Goal: Information Seeking & Learning: Check status

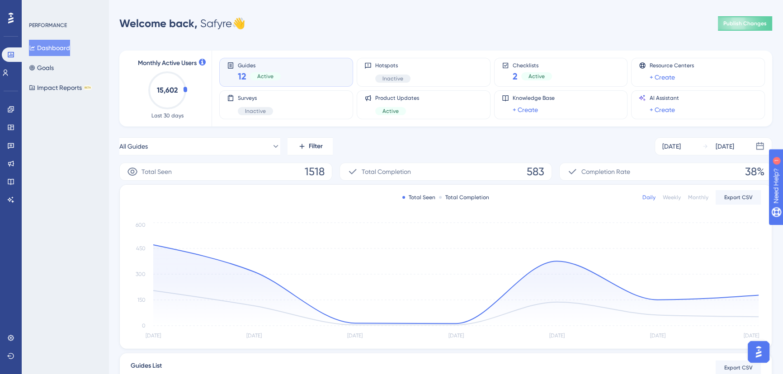
scroll to position [50, 0]
click at [13, 77] on link at bounding box center [11, 73] width 18 height 14
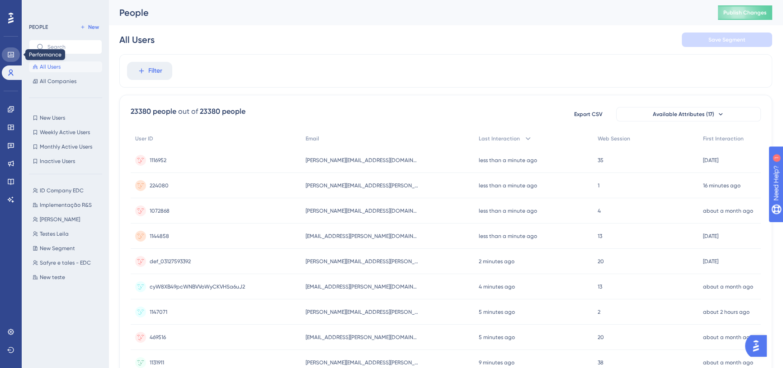
click at [14, 53] on link at bounding box center [11, 54] width 18 height 14
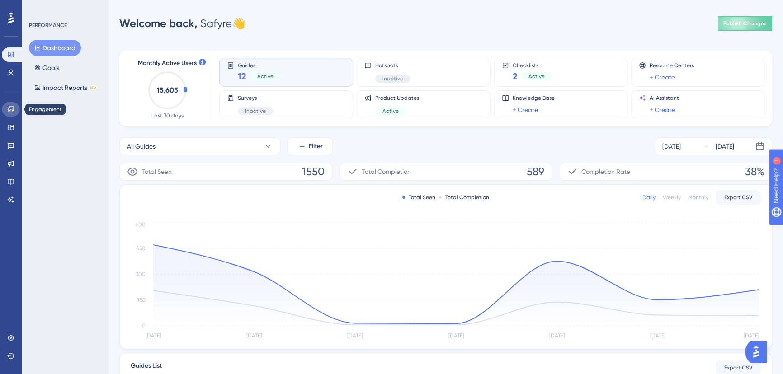
click at [17, 110] on link at bounding box center [11, 109] width 18 height 14
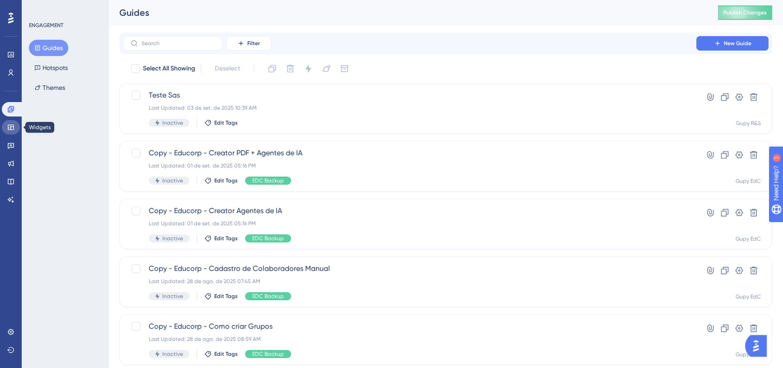
click at [15, 126] on link at bounding box center [11, 127] width 18 height 14
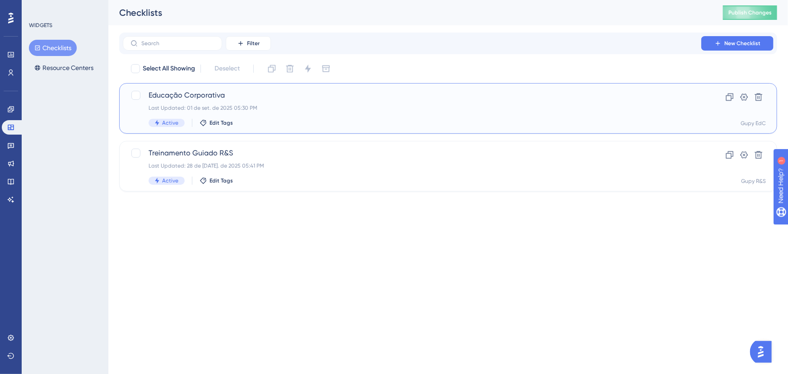
click at [295, 99] on span "Educação Corporativa" at bounding box center [412, 95] width 527 height 11
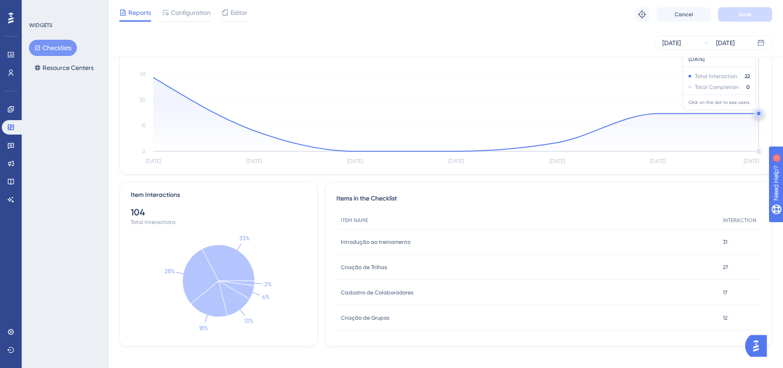
scroll to position [102, 0]
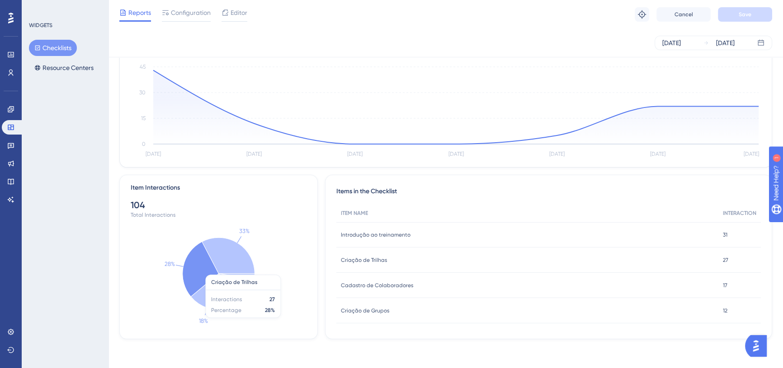
click at [192, 277] on icon at bounding box center [201, 269] width 36 height 55
click at [193, 278] on icon at bounding box center [201, 269] width 36 height 55
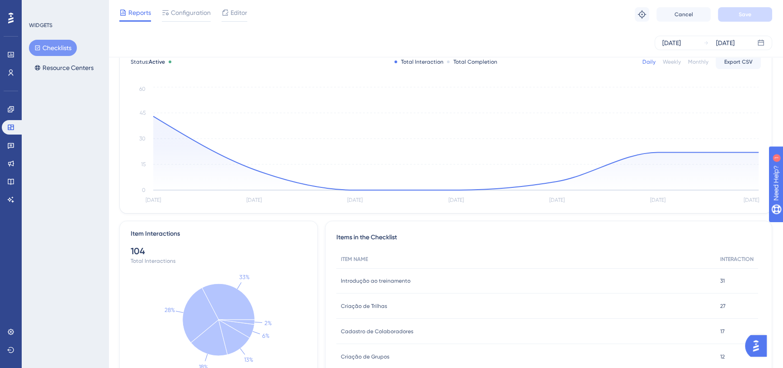
scroll to position [0, 0]
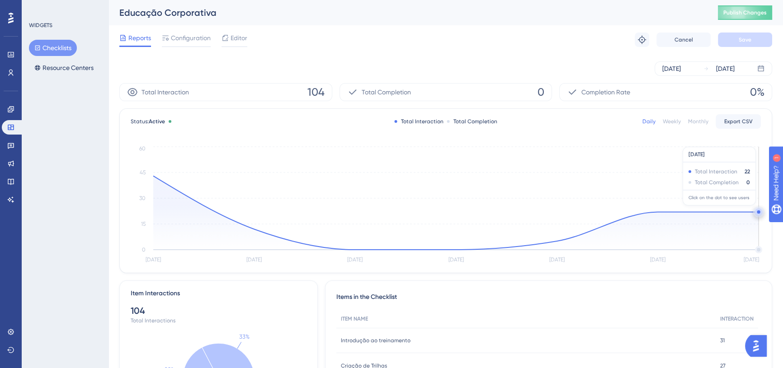
click at [754, 209] on icon "[DATE] Aug [DATE] Aug 31 [DATE] [DATE] [DATE] 0 15 30 45 60" at bounding box center [446, 205] width 630 height 121
click at [756, 211] on circle at bounding box center [758, 211] width 7 height 7
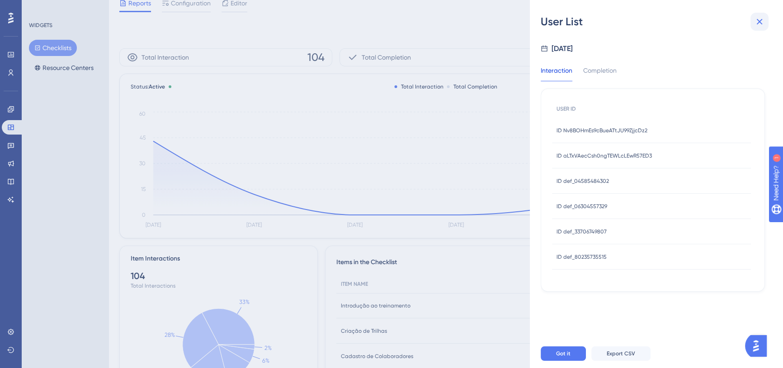
scroll to position [82, 0]
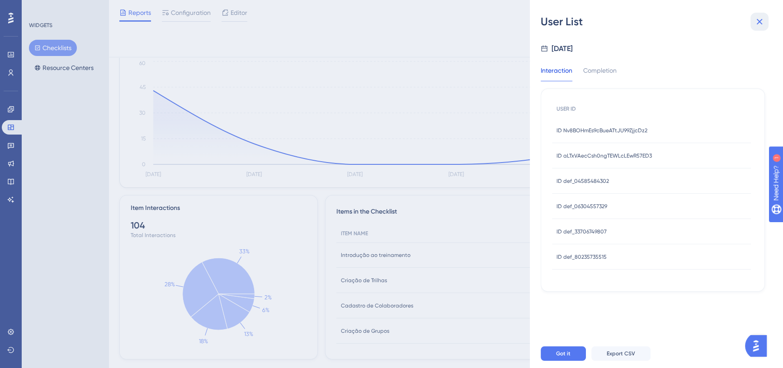
click at [755, 19] on icon at bounding box center [759, 21] width 11 height 11
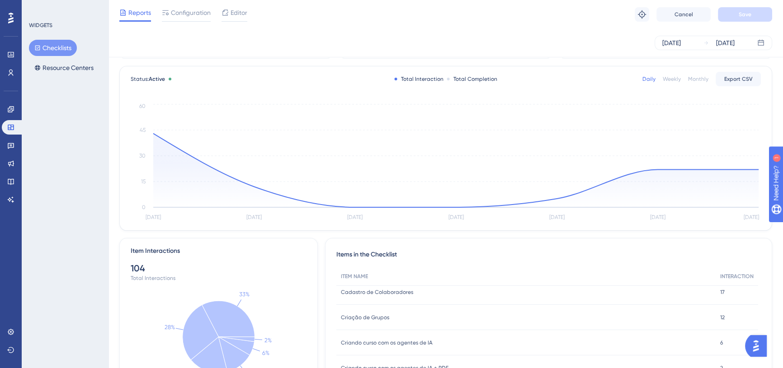
scroll to position [0, 0]
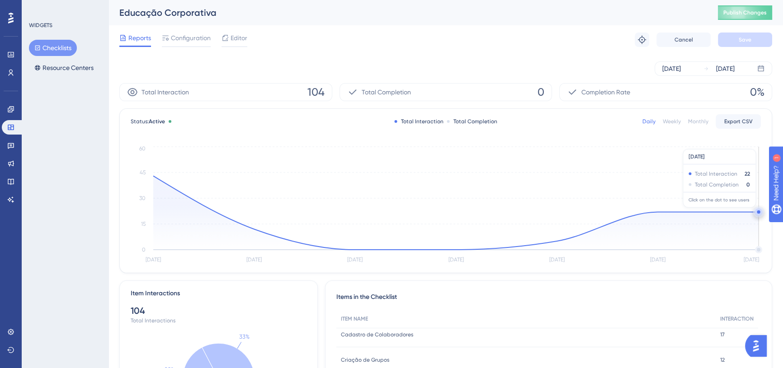
click at [756, 212] on circle at bounding box center [758, 211] width 7 height 7
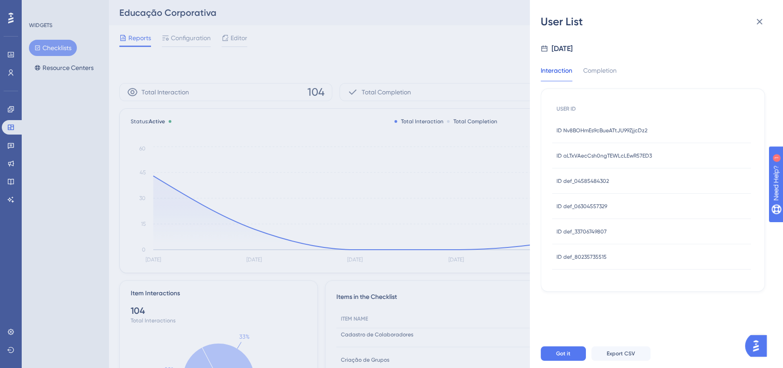
click at [615, 125] on div "ID Nv8BOHmEs9cBueATtJU99ZjjcDz2 ID Nv8BOHmEs9cBueATtJU99ZjjcDz2" at bounding box center [601, 130] width 91 height 25
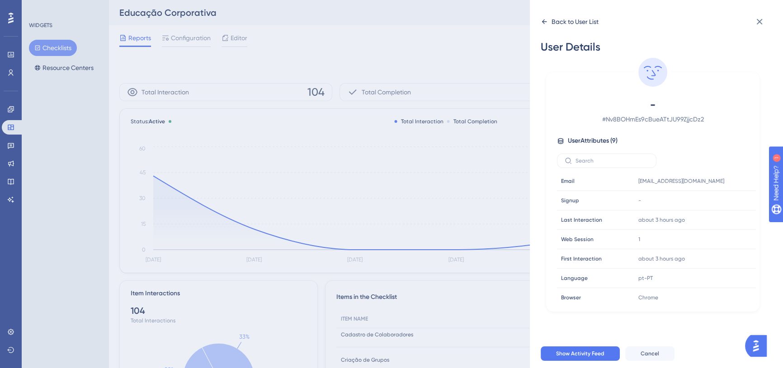
click at [549, 23] on div "Back to User List" at bounding box center [569, 21] width 58 height 14
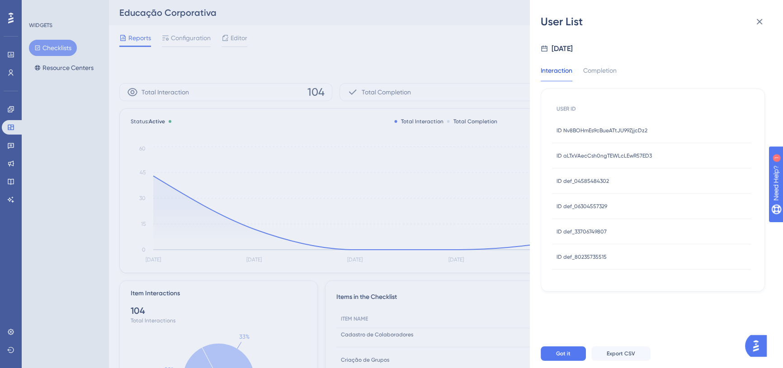
click at [599, 59] on div "Interaction Completion USER ID ID Nv8BOHmEs9cBueATtJU99ZjjcDz2 ID Nv8BOHmEs9cBu…" at bounding box center [652, 173] width 224 height 238
click at [602, 68] on div "Completion" at bounding box center [599, 73] width 33 height 16
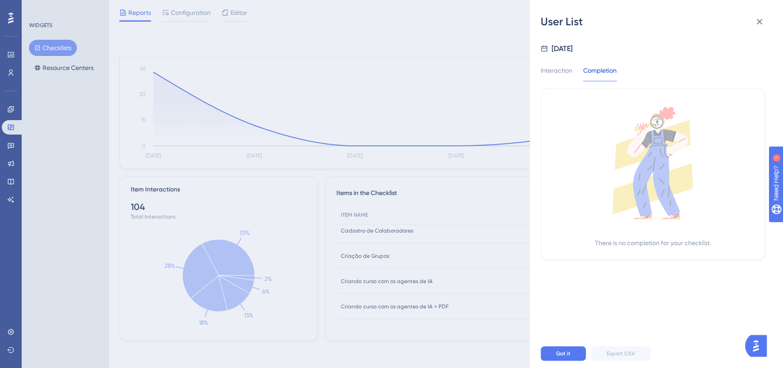
scroll to position [102, 0]
click at [764, 19] on icon at bounding box center [759, 21] width 11 height 11
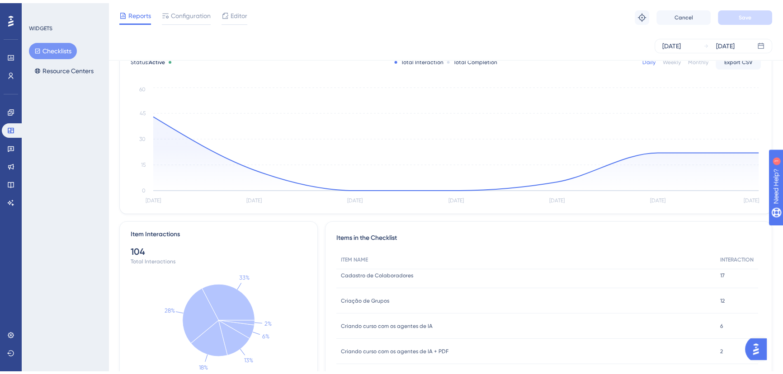
scroll to position [0, 0]
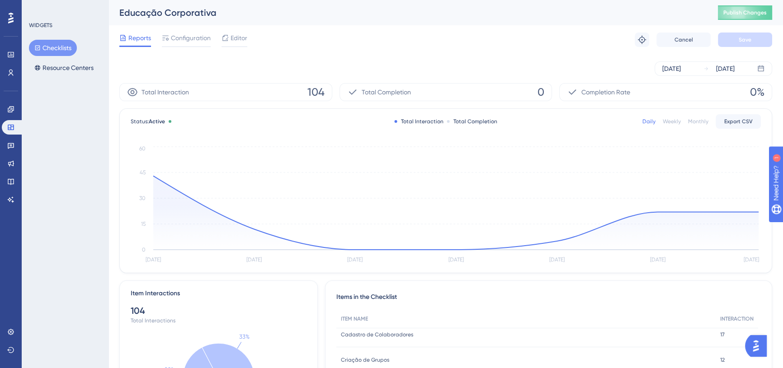
click at [14, 15] on div at bounding box center [11, 18] width 14 height 14
